Goal: Information Seeking & Learning: Learn about a topic

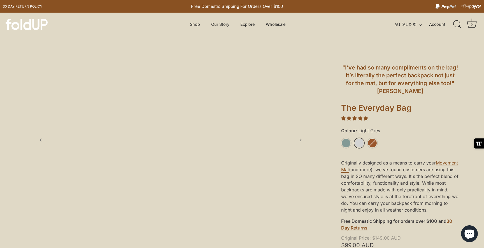
click at [360, 138] on link "Light Grey" at bounding box center [359, 143] width 10 height 10
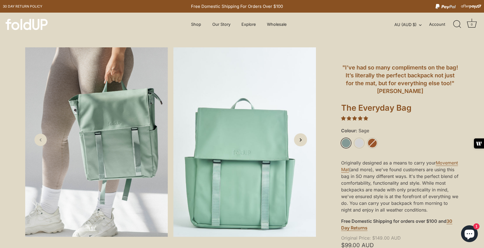
click at [300, 141] on icon "Next slide" at bounding box center [300, 140] width 6 height 6
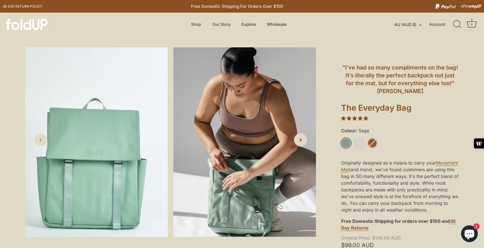
click at [300, 141] on icon "Next slide" at bounding box center [300, 140] width 6 height 6
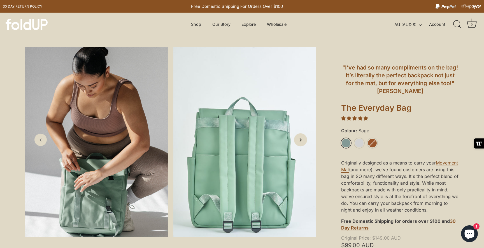
click at [300, 141] on icon "Next slide" at bounding box center [300, 140] width 6 height 6
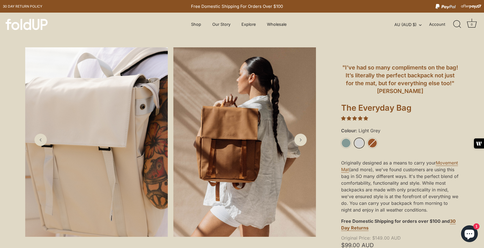
click at [360, 142] on link "Light Grey" at bounding box center [359, 143] width 10 height 10
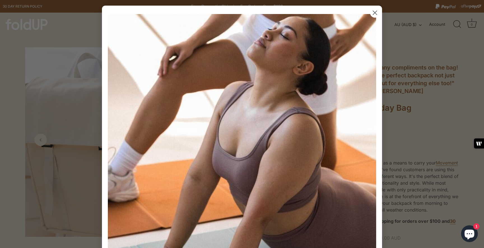
click at [374, 14] on circle "Close dialog" at bounding box center [374, 12] width 9 height 9
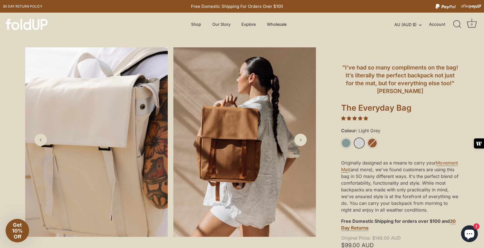
click at [360, 141] on link "Light Grey" at bounding box center [359, 143] width 10 height 10
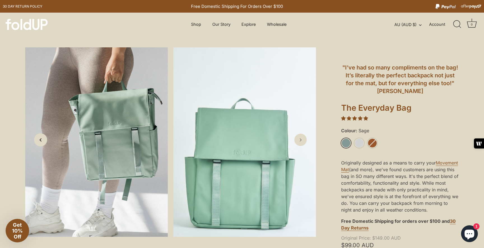
click at [42, 140] on icon "Previous slide" at bounding box center [41, 140] width 6 height 6
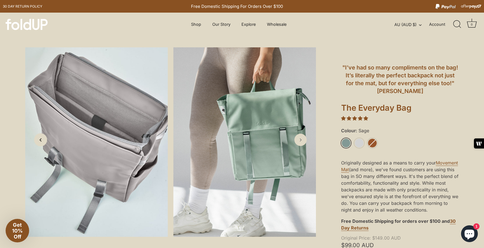
click at [42, 140] on icon "Previous slide" at bounding box center [41, 140] width 6 height 6
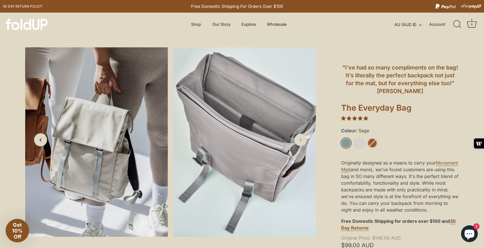
click at [42, 140] on icon "Previous slide" at bounding box center [41, 140] width 6 height 6
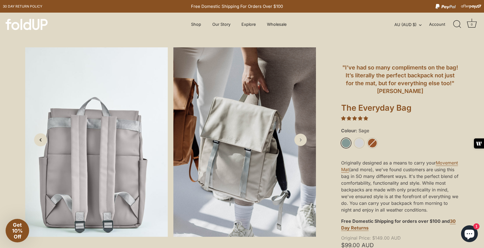
click at [42, 140] on icon "Previous slide" at bounding box center [41, 140] width 6 height 6
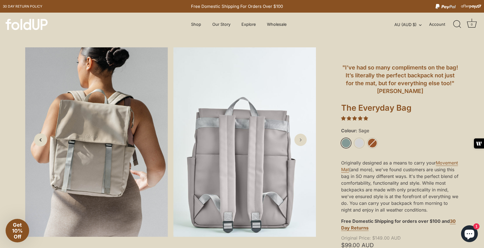
click at [42, 140] on icon "Previous slide" at bounding box center [41, 140] width 6 height 6
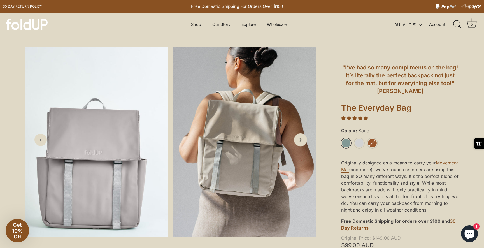
click at [302, 142] on icon "Next slide" at bounding box center [300, 140] width 6 height 6
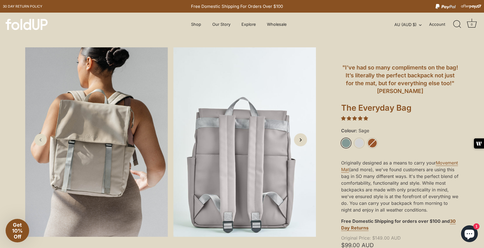
click at [302, 142] on icon "Next slide" at bounding box center [300, 140] width 6 height 6
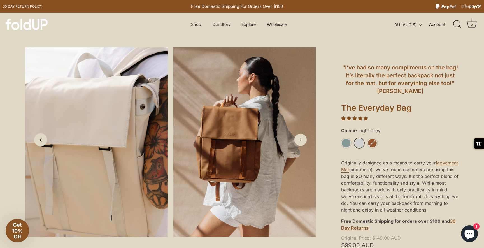
click at [42, 141] on icon "Previous slide" at bounding box center [41, 140] width 6 height 6
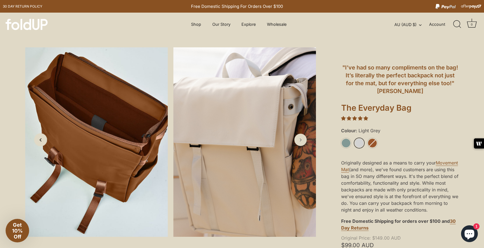
click at [42, 141] on icon "Previous slide" at bounding box center [41, 140] width 6 height 6
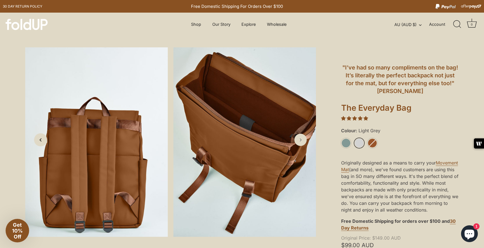
click at [42, 141] on icon "Previous slide" at bounding box center [41, 140] width 6 height 6
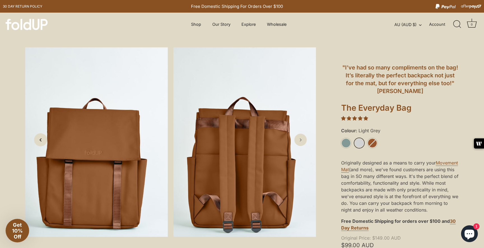
click at [42, 141] on icon "Previous slide" at bounding box center [41, 140] width 6 height 6
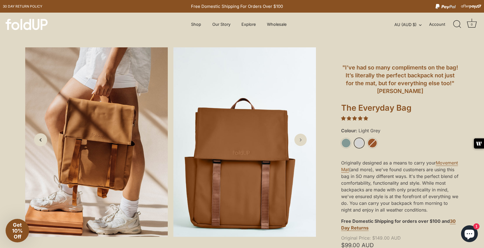
click at [42, 141] on icon "Previous slide" at bounding box center [41, 140] width 6 height 6
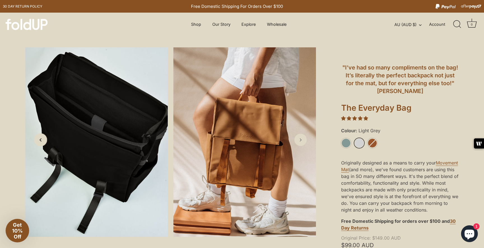
click at [42, 141] on icon "Previous slide" at bounding box center [41, 140] width 6 height 6
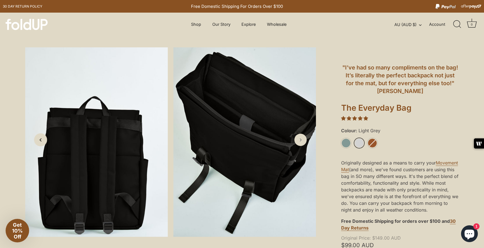
click at [42, 141] on icon "Previous slide" at bounding box center [41, 140] width 6 height 6
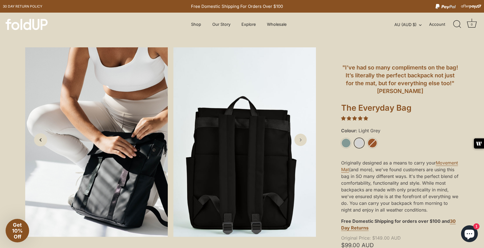
click at [42, 141] on icon "Previous slide" at bounding box center [41, 140] width 6 height 6
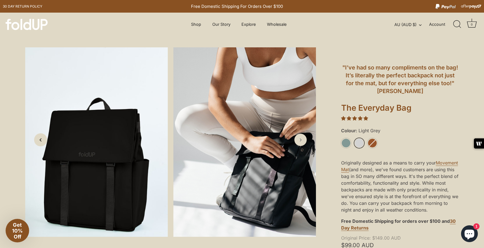
click at [42, 141] on icon "Previous slide" at bounding box center [41, 140] width 6 height 6
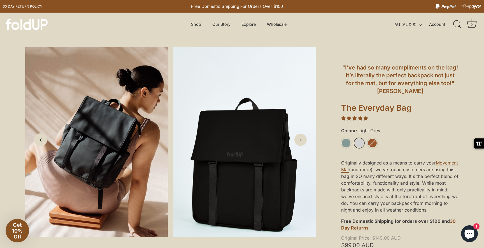
click at [42, 141] on icon "Previous slide" at bounding box center [41, 140] width 6 height 6
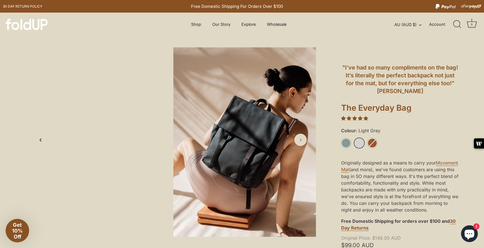
click at [42, 141] on icon "Previous slide" at bounding box center [41, 140] width 6 height 6
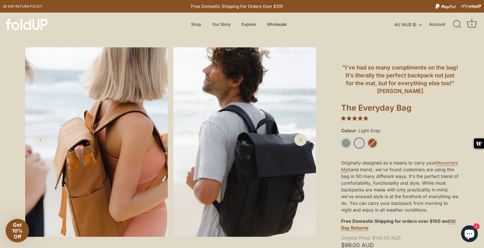
click at [42, 141] on icon "Previous slide" at bounding box center [41, 140] width 6 height 6
click at [44, 140] on link "Previous slide" at bounding box center [40, 140] width 12 height 12
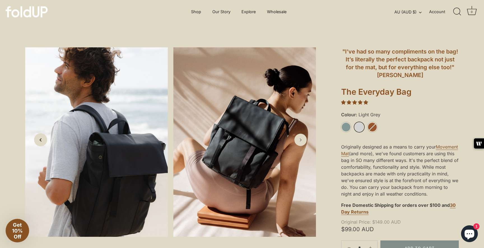
click at [42, 141] on icon "Previous slide" at bounding box center [41, 140] width 6 height 6
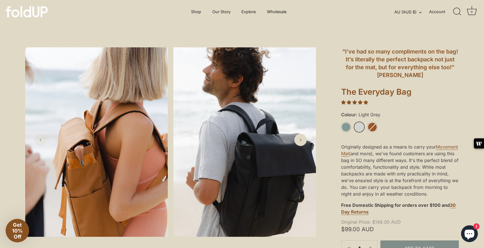
click at [42, 141] on icon "Previous slide" at bounding box center [41, 140] width 6 height 6
click at [304, 141] on link "Next slide" at bounding box center [300, 139] width 13 height 13
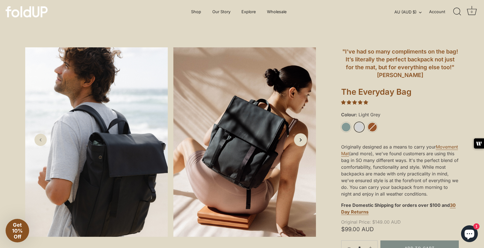
click at [304, 141] on link "Next slide" at bounding box center [300, 139] width 13 height 13
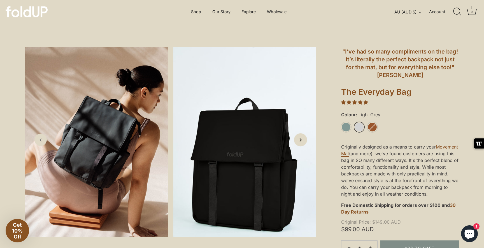
click at [304, 141] on link "Next slide" at bounding box center [300, 139] width 13 height 13
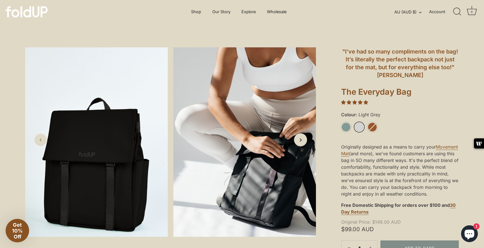
click at [304, 141] on link "Next slide" at bounding box center [300, 139] width 13 height 13
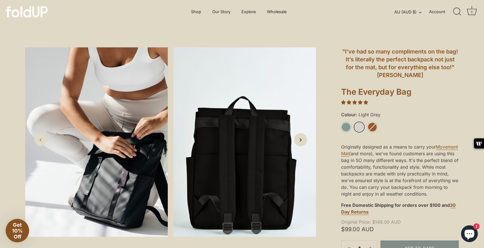
click at [304, 141] on link "Next slide" at bounding box center [300, 139] width 13 height 13
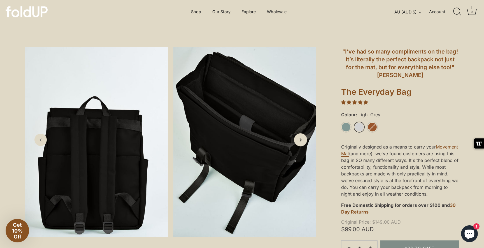
click at [304, 141] on link "Next slide" at bounding box center [300, 139] width 13 height 13
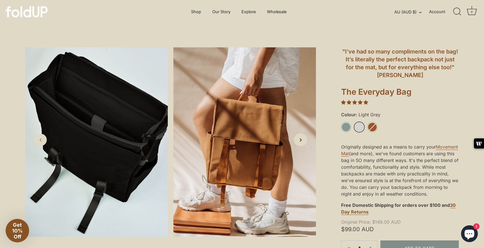
click at [304, 141] on link "Next slide" at bounding box center [300, 139] width 13 height 13
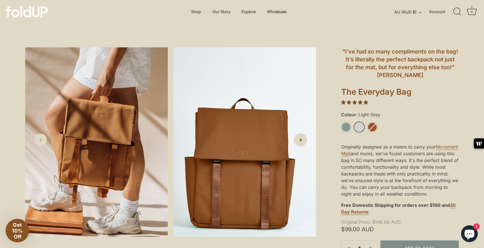
click at [304, 141] on link "Next slide" at bounding box center [300, 139] width 13 height 13
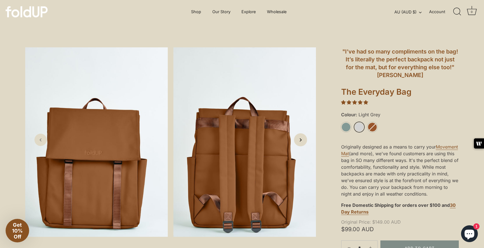
click at [304, 141] on link "Next slide" at bounding box center [300, 139] width 13 height 13
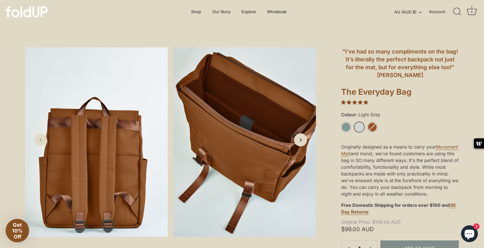
click at [304, 141] on link "Next slide" at bounding box center [300, 139] width 13 height 13
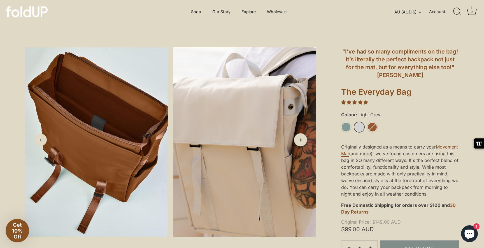
click at [304, 141] on link "Next slide" at bounding box center [300, 139] width 13 height 13
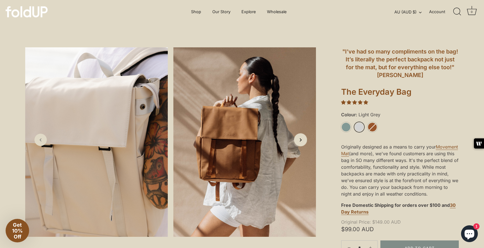
click at [304, 141] on link "Next slide" at bounding box center [300, 139] width 13 height 13
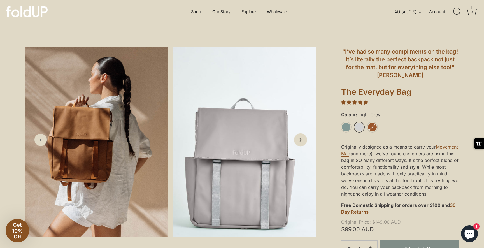
click at [304, 141] on link "Next slide" at bounding box center [300, 139] width 13 height 13
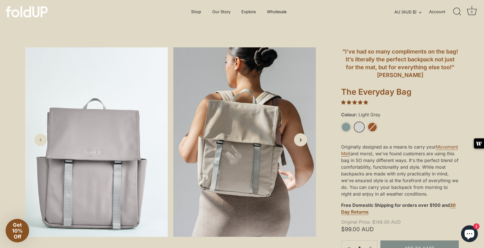
click at [301, 138] on icon "Next slide" at bounding box center [300, 140] width 6 height 6
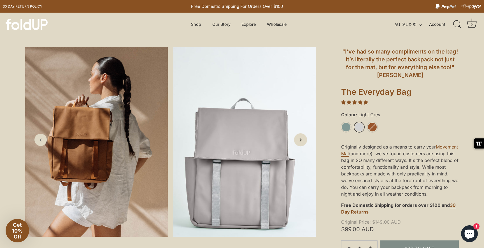
scroll to position [0, 0]
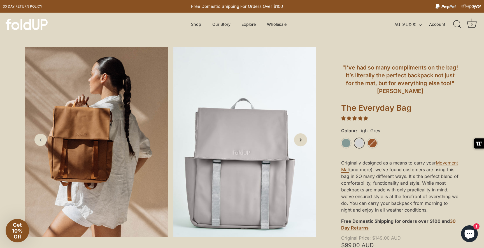
click at [301, 140] on icon "Next slide" at bounding box center [300, 140] width 6 height 6
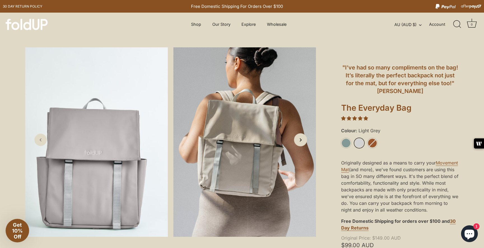
click at [301, 140] on icon "Next slide" at bounding box center [300, 140] width 6 height 6
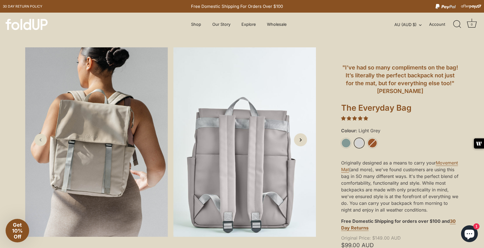
click at [301, 140] on icon "Next slide" at bounding box center [300, 140] width 6 height 6
